Goal: Transaction & Acquisition: Purchase product/service

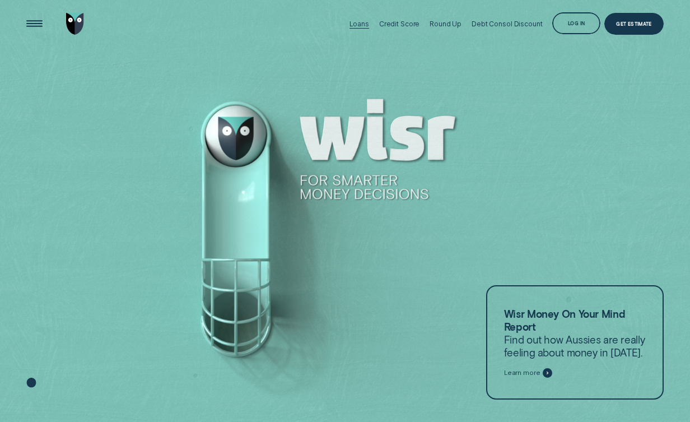
click at [361, 21] on div "Loans" at bounding box center [360, 24] width 20 height 8
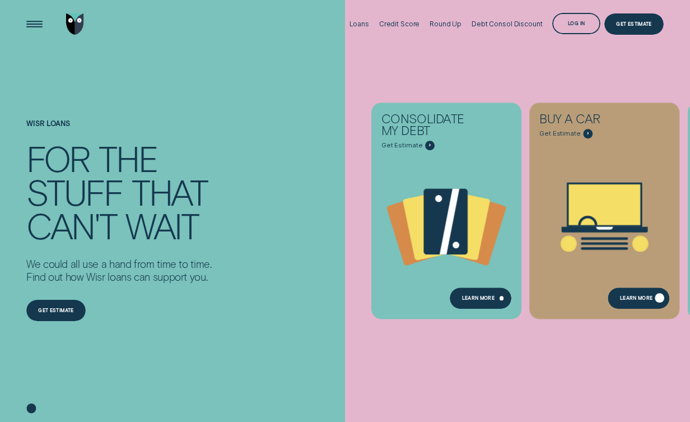
click at [643, 295] on div "Learn More" at bounding box center [640, 299] width 62 height 22
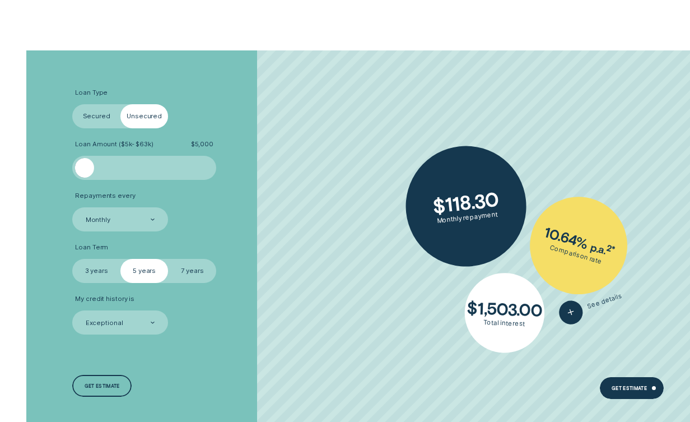
scroll to position [1559, 0]
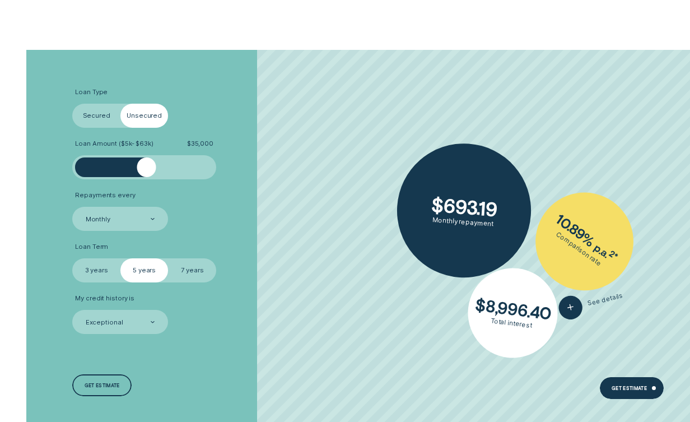
drag, startPoint x: 84, startPoint y: 166, endPoint x: 146, endPoint y: 161, distance: 62.5
click at [146, 161] on div at bounding box center [146, 166] width 19 height 19
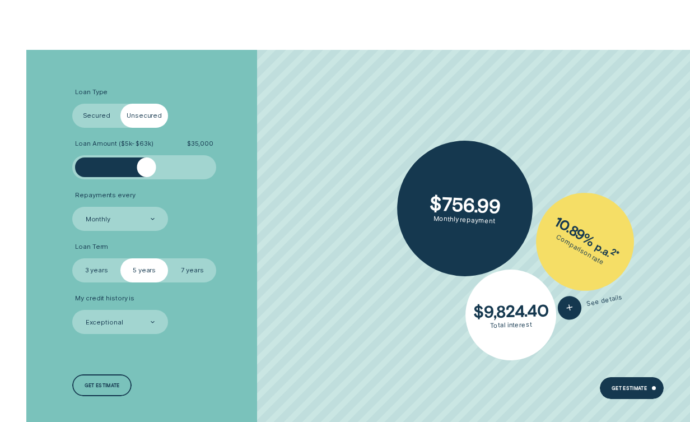
click at [98, 273] on label "3 years" at bounding box center [96, 270] width 48 height 24
click at [72, 258] on input "3 years" at bounding box center [72, 258] width 0 height 0
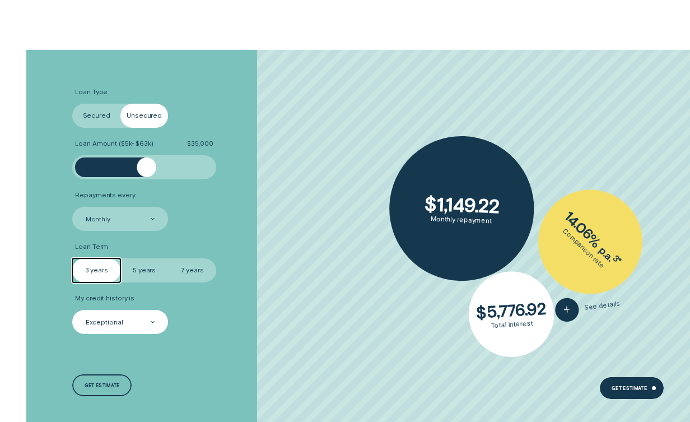
click at [155, 320] on div at bounding box center [153, 322] width 4 height 23
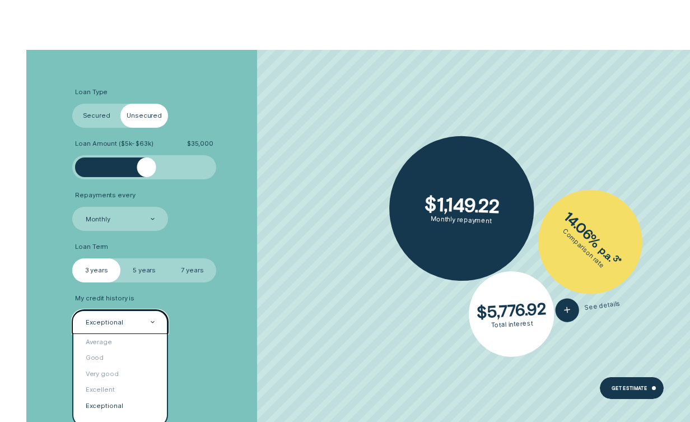
click at [155, 320] on div at bounding box center [153, 322] width 4 height 23
